Goal: Register for event/course

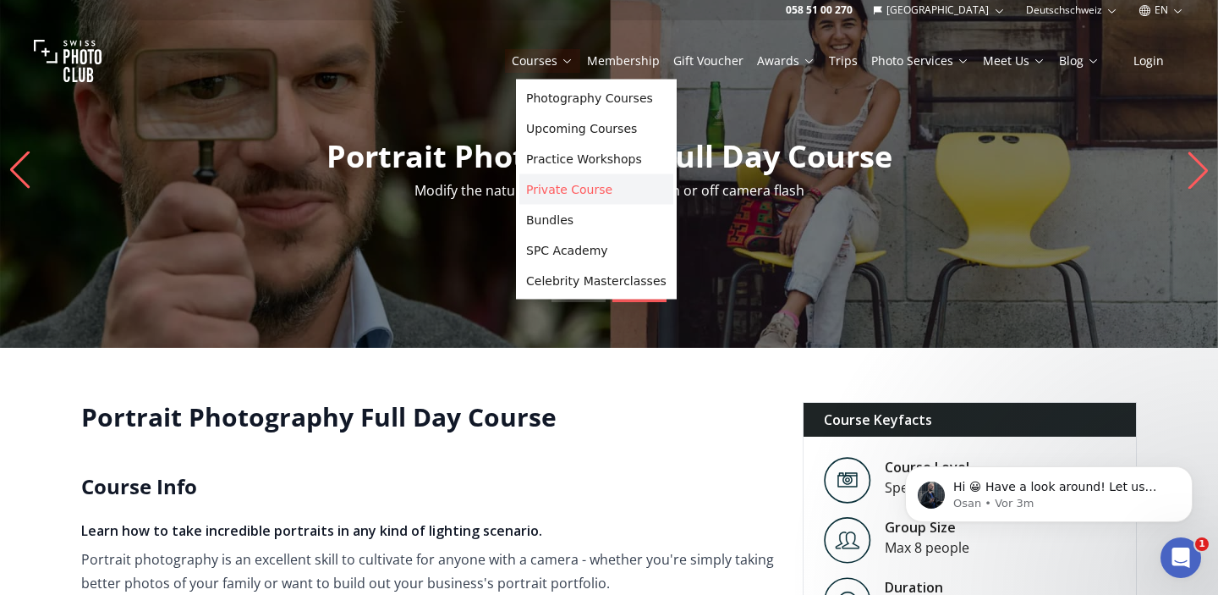
scroll to position [9, 0]
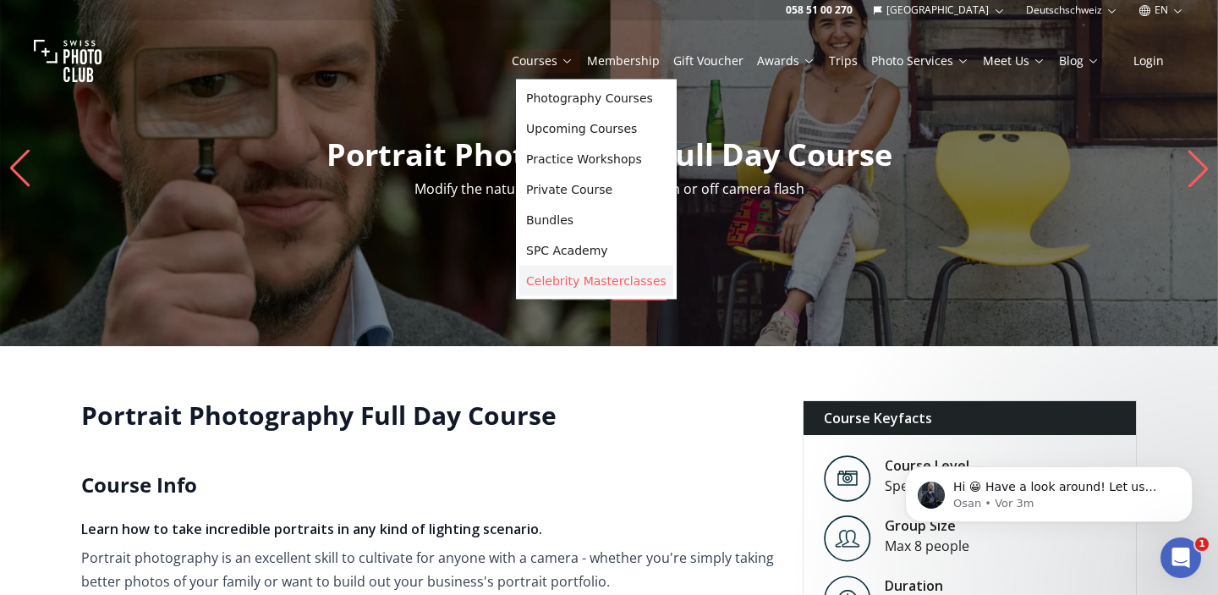
click at [555, 282] on link "Celebrity Masterclasses" at bounding box center [596, 281] width 154 height 30
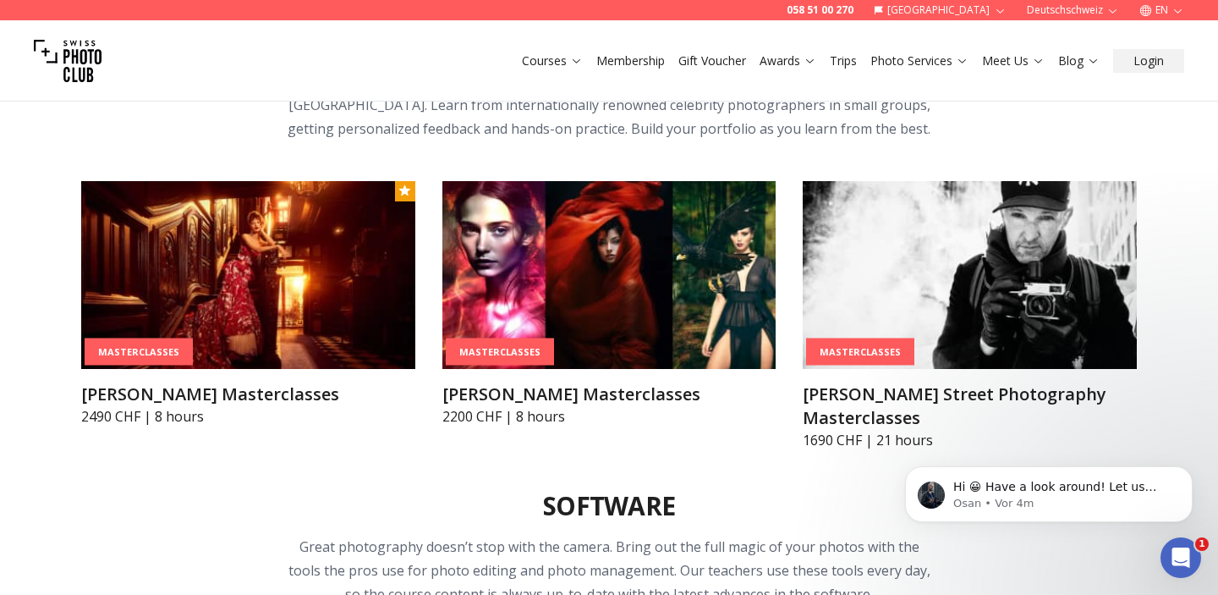
scroll to position [4595, 0]
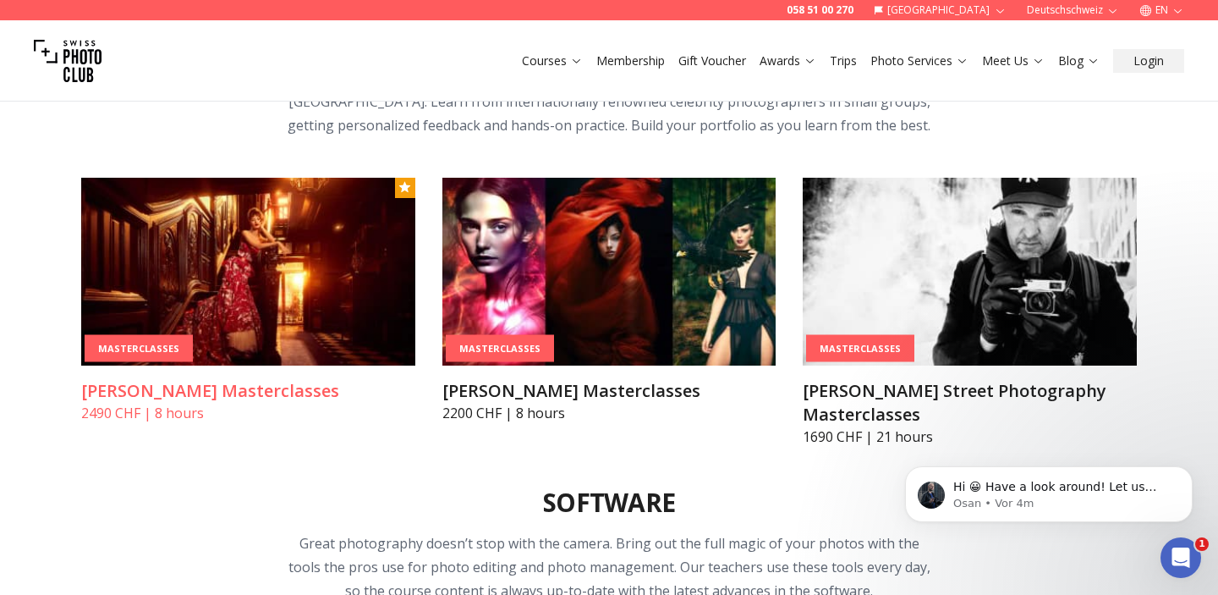
click at [311, 260] on img at bounding box center [248, 272] width 334 height 188
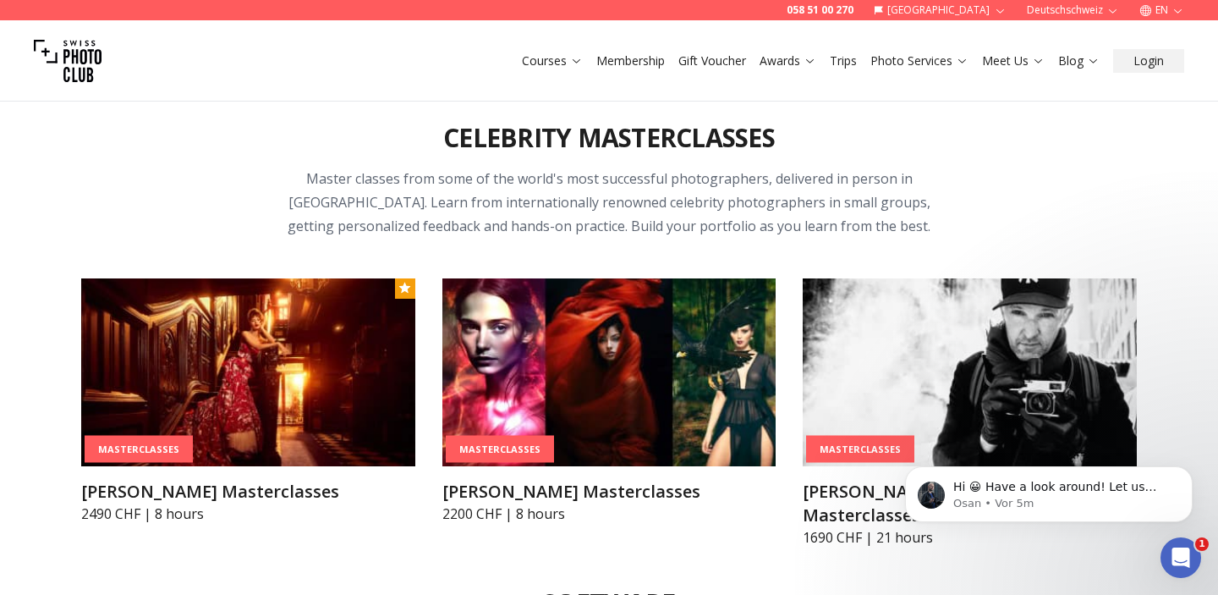
scroll to position [4495, 0]
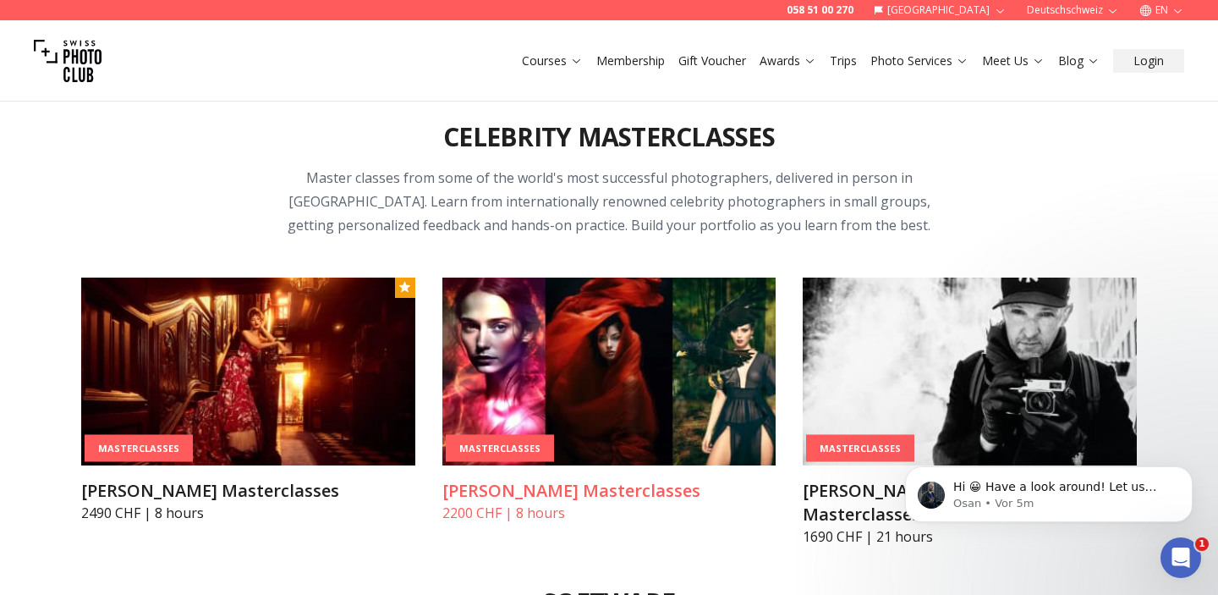
click at [589, 496] on h3 "[PERSON_NAME] Masterclasses" at bounding box center [609, 491] width 334 height 24
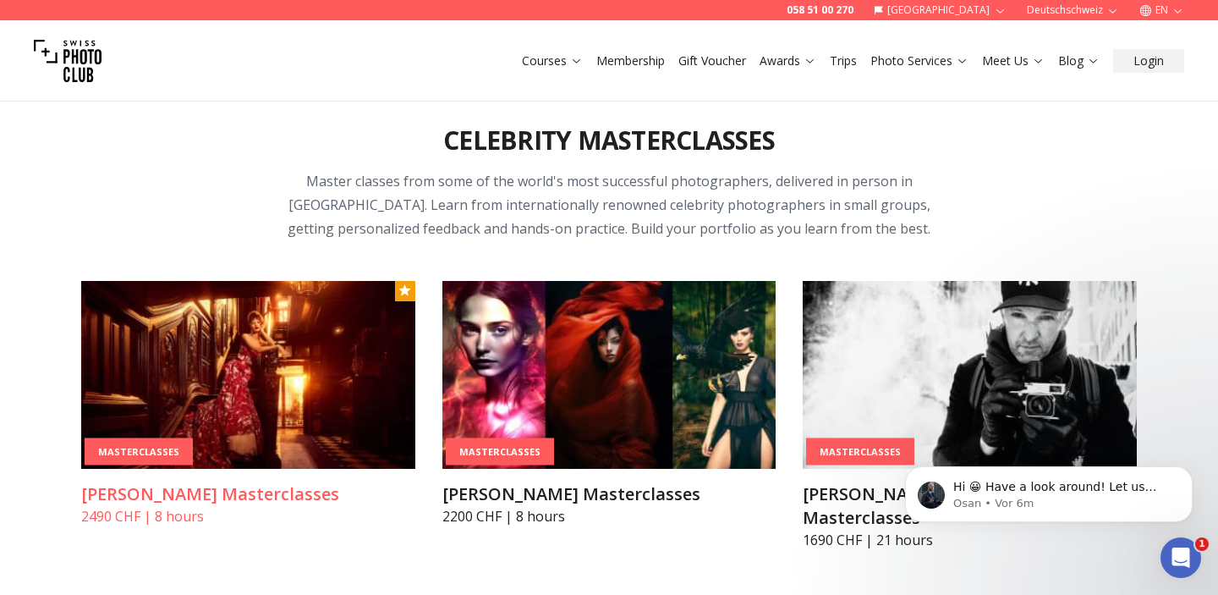
scroll to position [4495, 0]
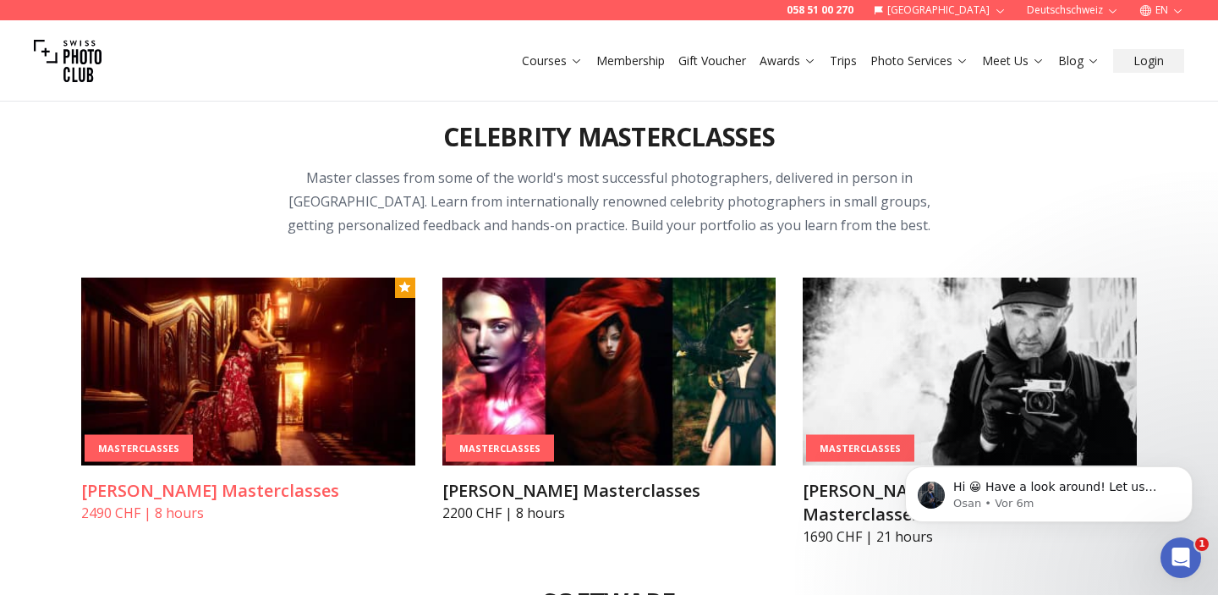
click at [285, 349] on img at bounding box center [248, 371] width 334 height 188
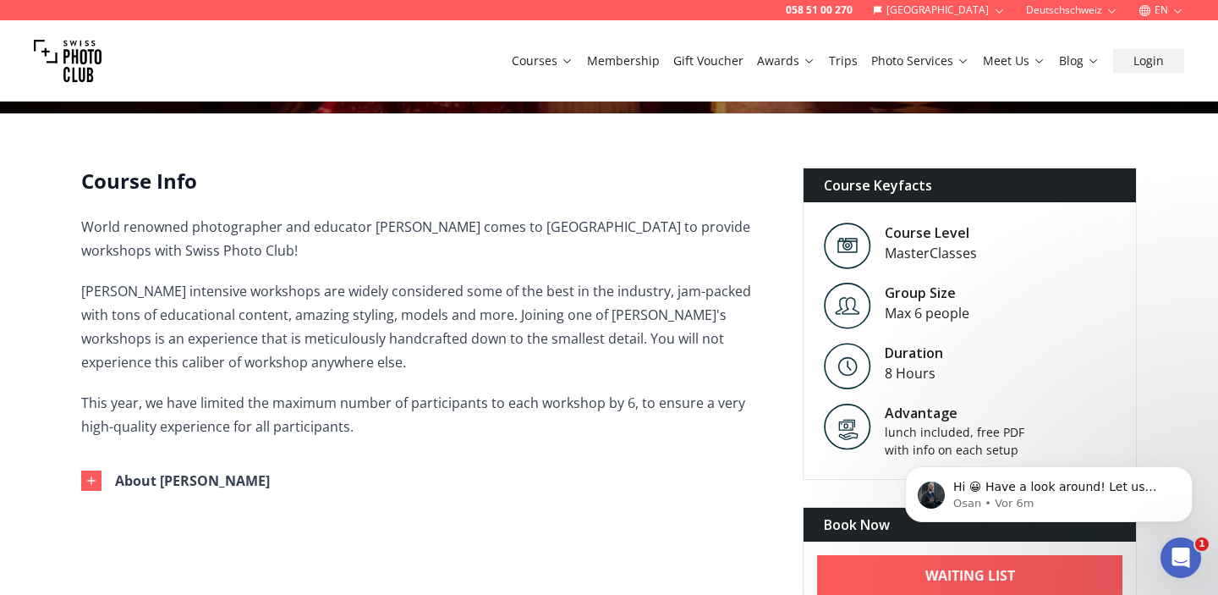
scroll to position [357, 0]
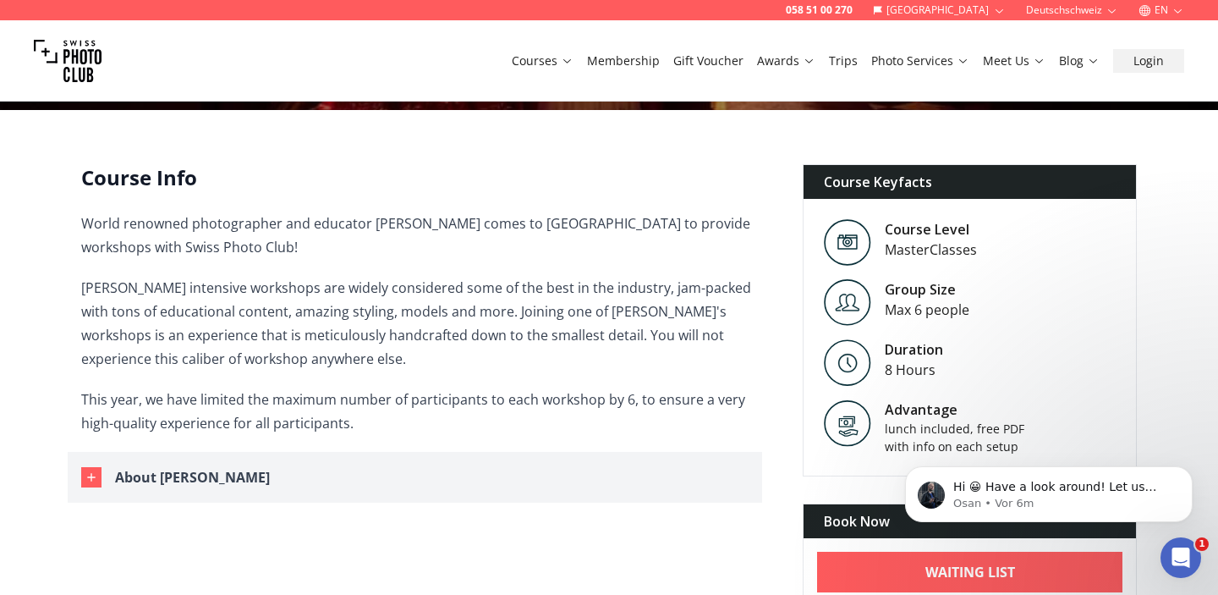
click at [219, 483] on div "About [PERSON_NAME]" at bounding box center [192, 477] width 155 height 24
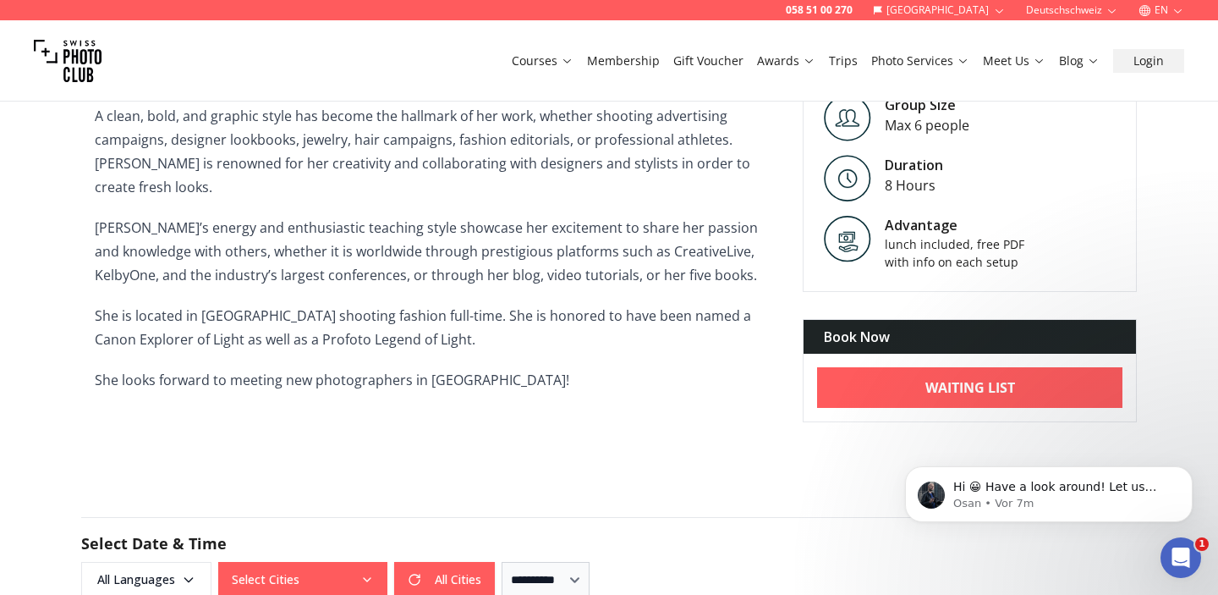
scroll to position [959, 0]
